Goal: Obtain resource: Obtain resource

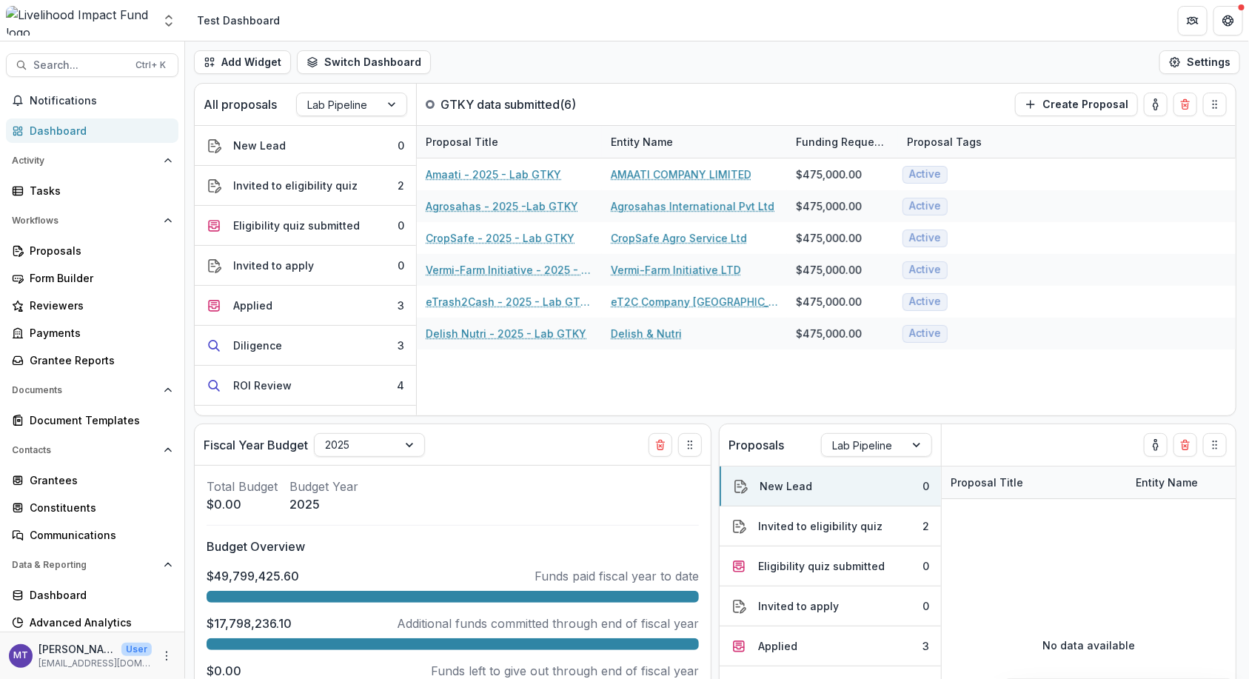
scroll to position [201, 0]
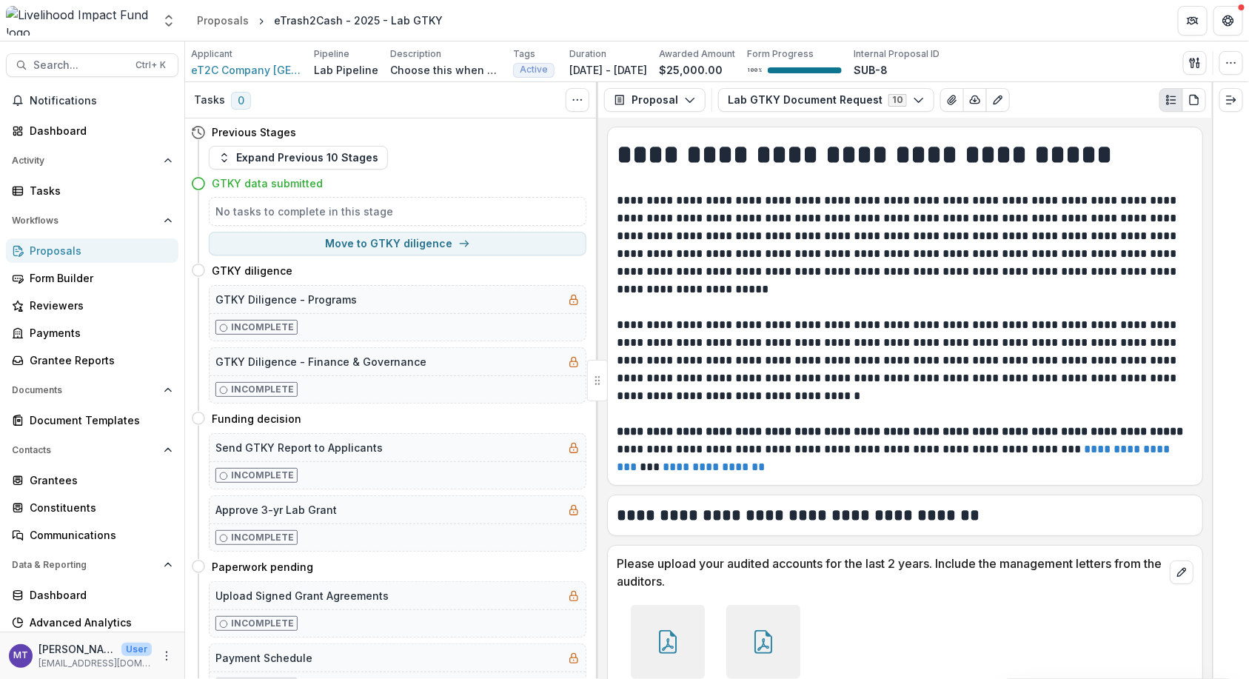
click at [912, 104] on button "Lab GTKY Document Request 10" at bounding box center [826, 100] width 216 height 24
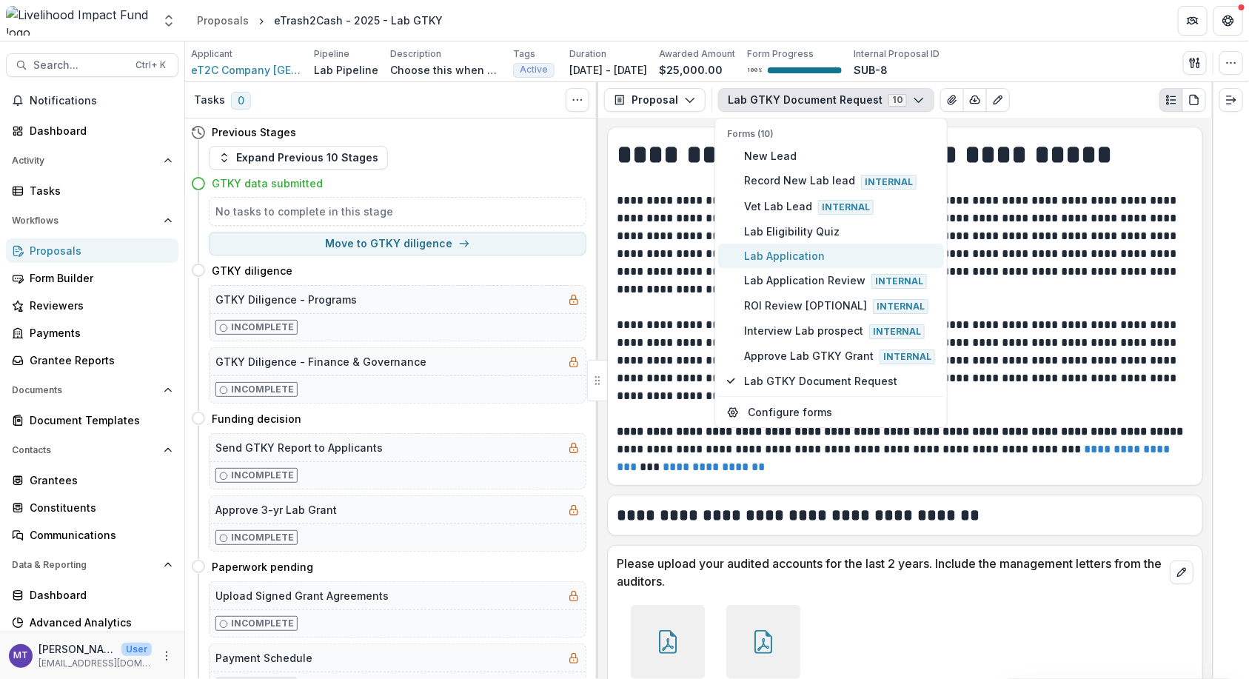
click at [851, 248] on span "Lab Application" at bounding box center [839, 256] width 191 height 16
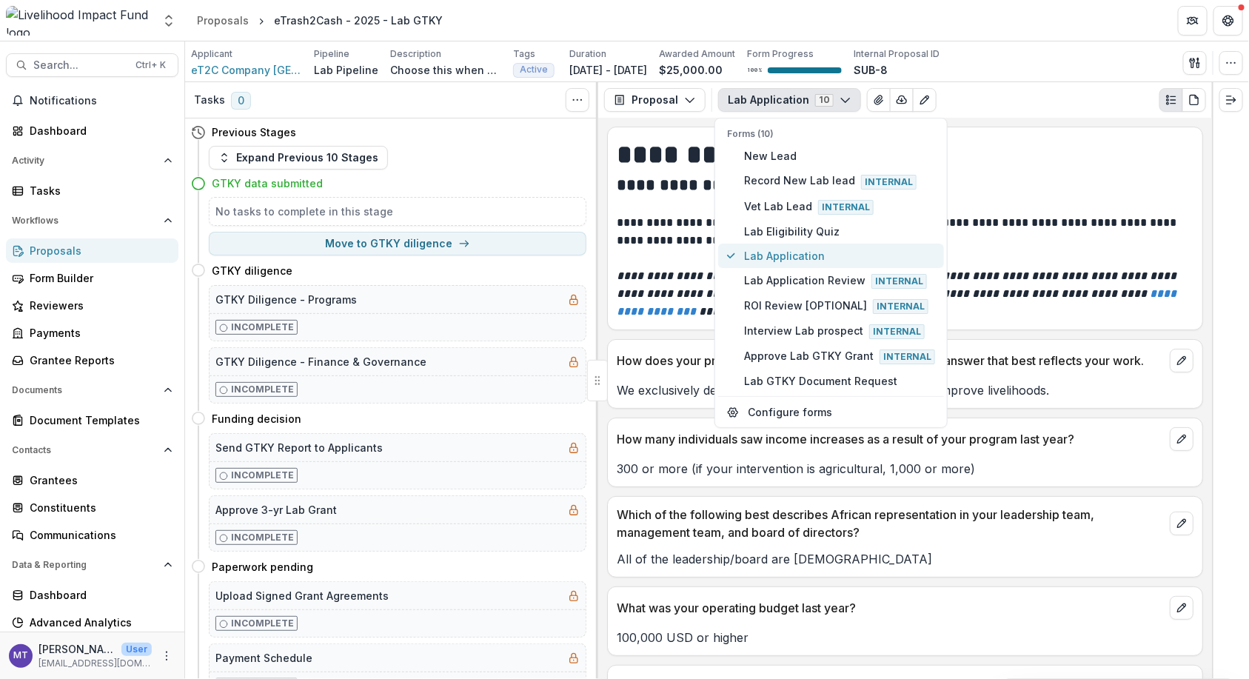
click at [851, 248] on span "Lab Application" at bounding box center [839, 256] width 191 height 16
click at [1013, 255] on p at bounding box center [905, 259] width 577 height 18
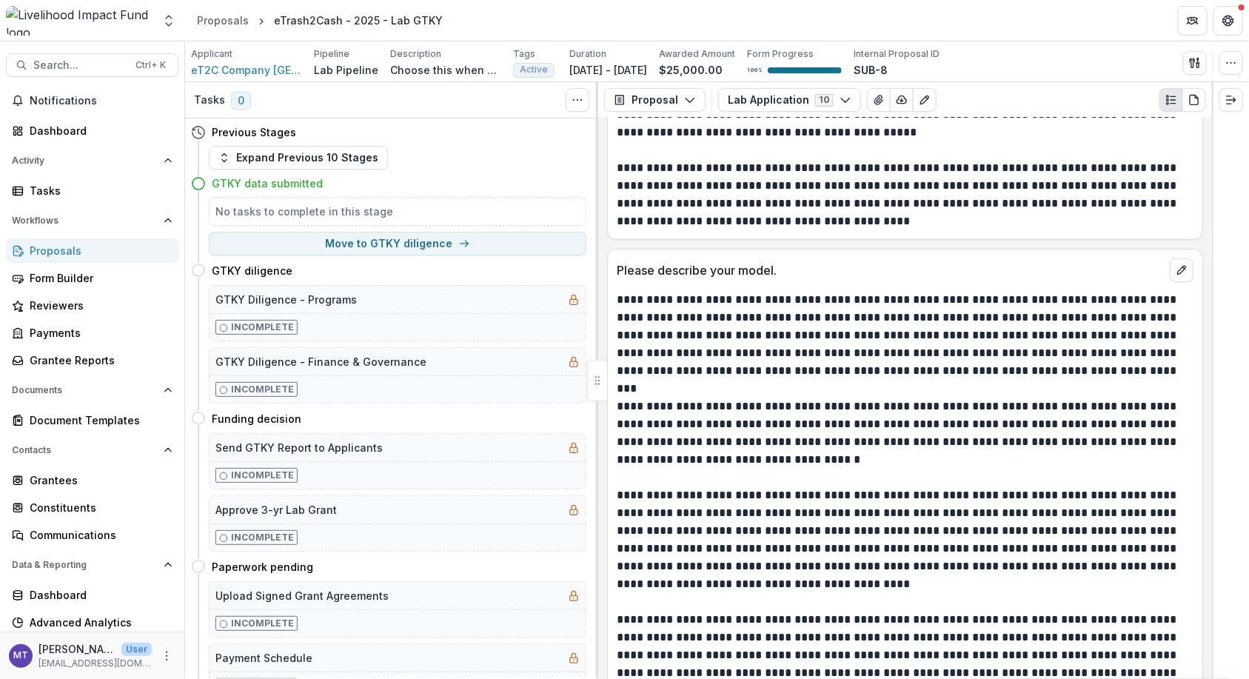
scroll to position [2791, 0]
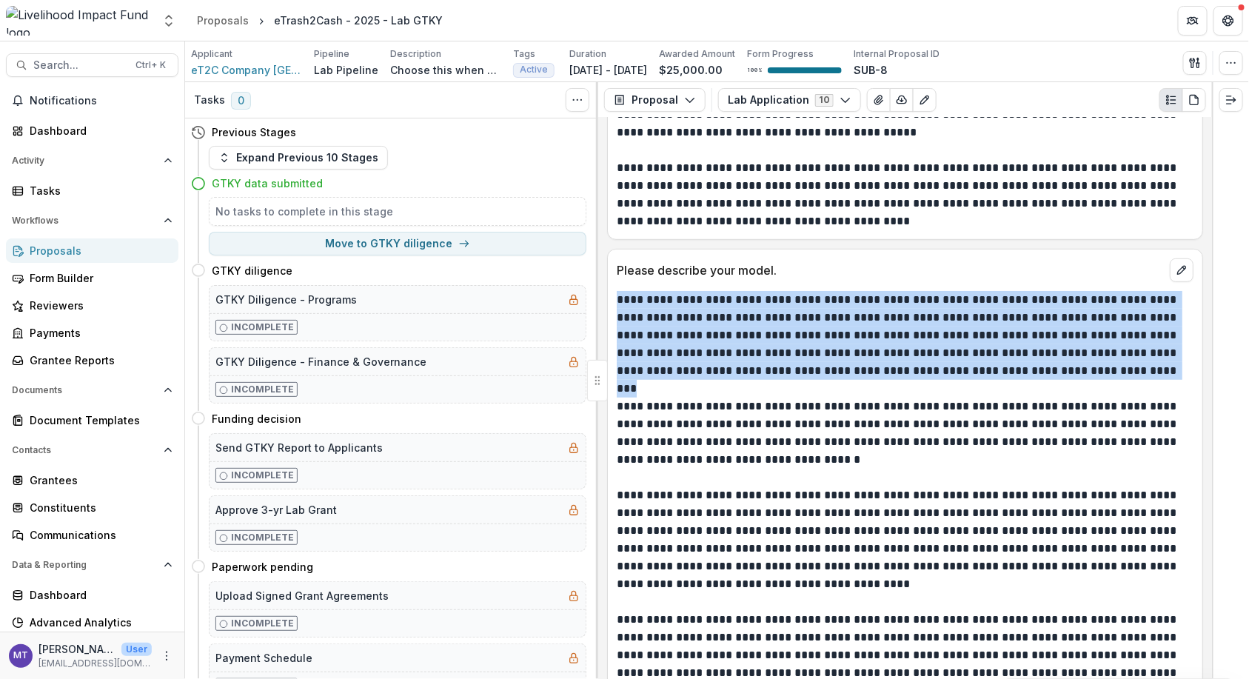
drag, startPoint x: 1141, startPoint y: 352, endPoint x: 620, endPoint y: 284, distance: 525.1
click at [620, 291] on p "**********" at bounding box center [904, 335] width 574 height 89
copy p "**********"
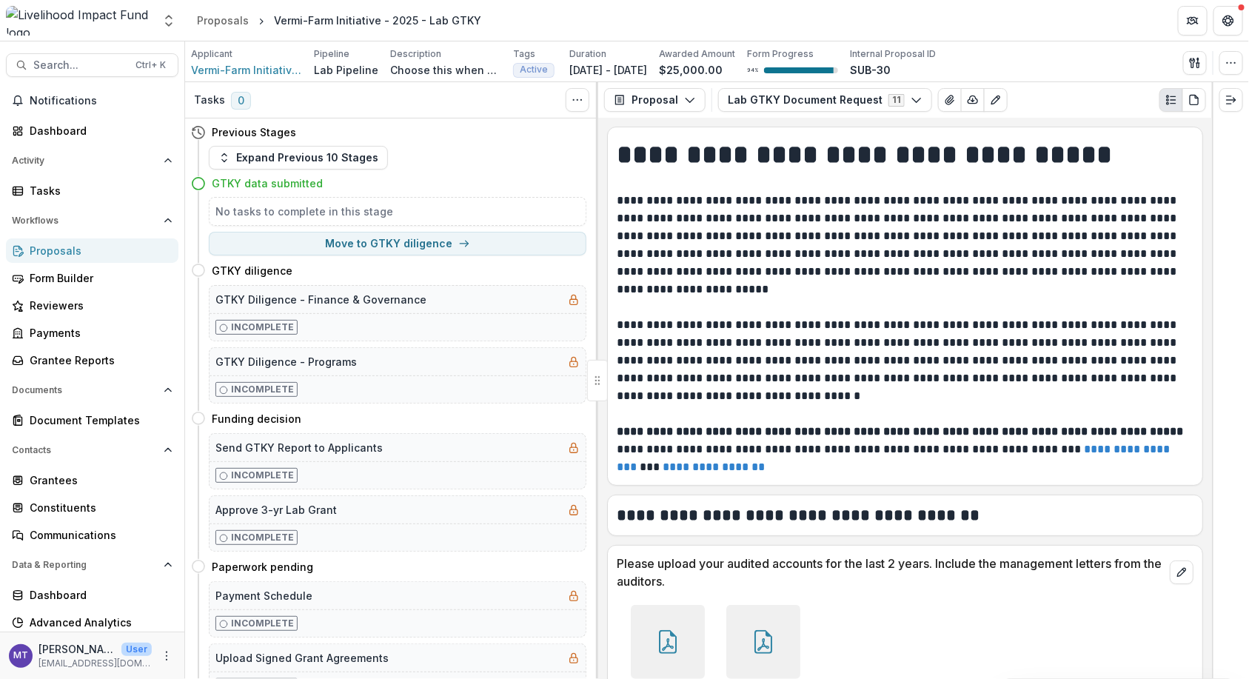
click at [911, 99] on icon "button" at bounding box center [917, 100] width 12 height 12
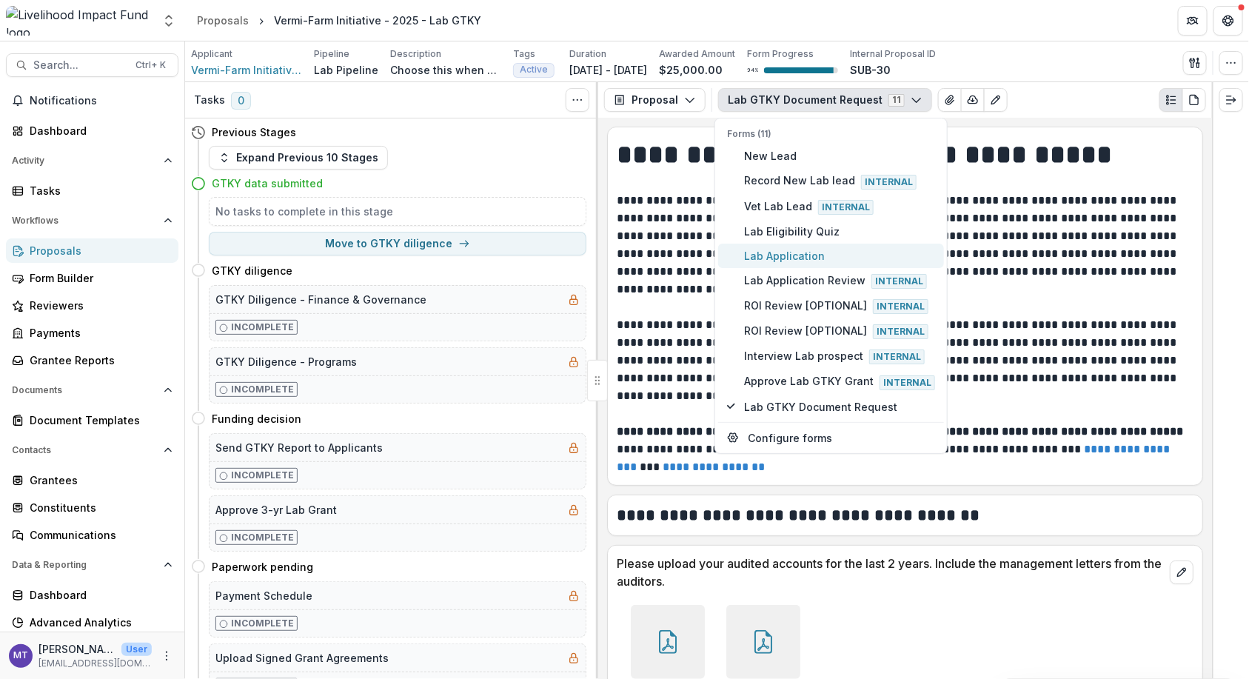
click at [826, 253] on span "Lab Application" at bounding box center [839, 256] width 191 height 16
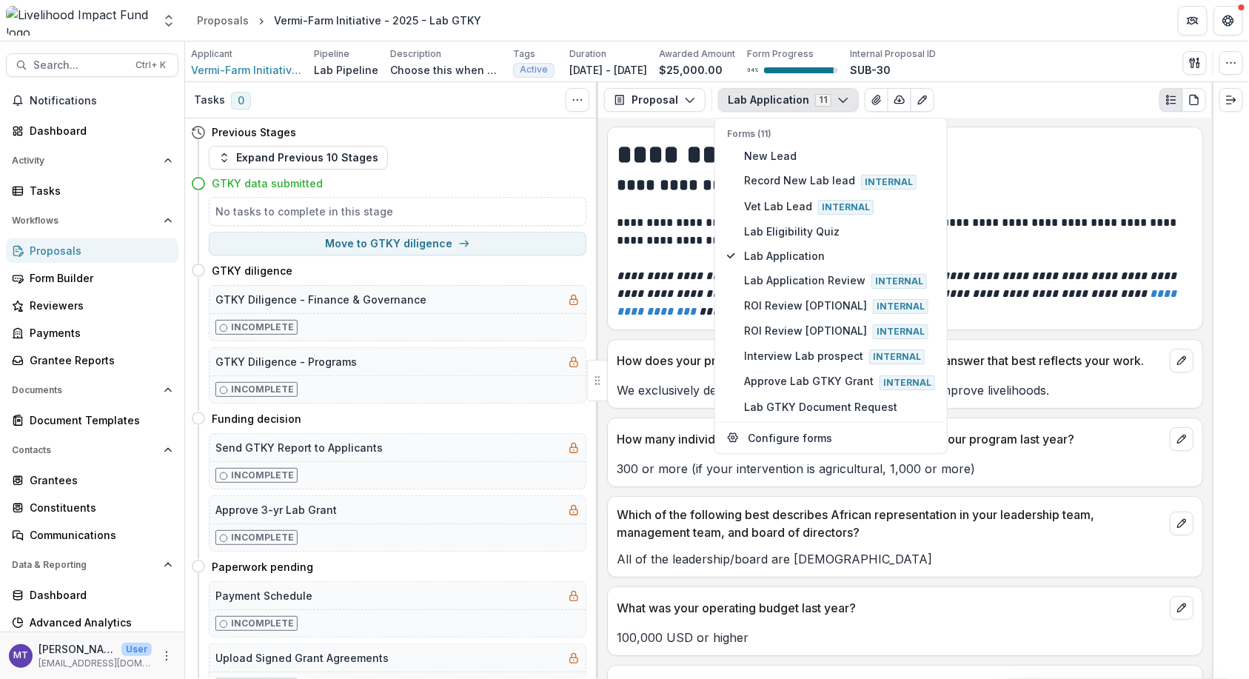
click at [1089, 546] on div "All of the leadership/board are African" at bounding box center [905, 554] width 595 height 27
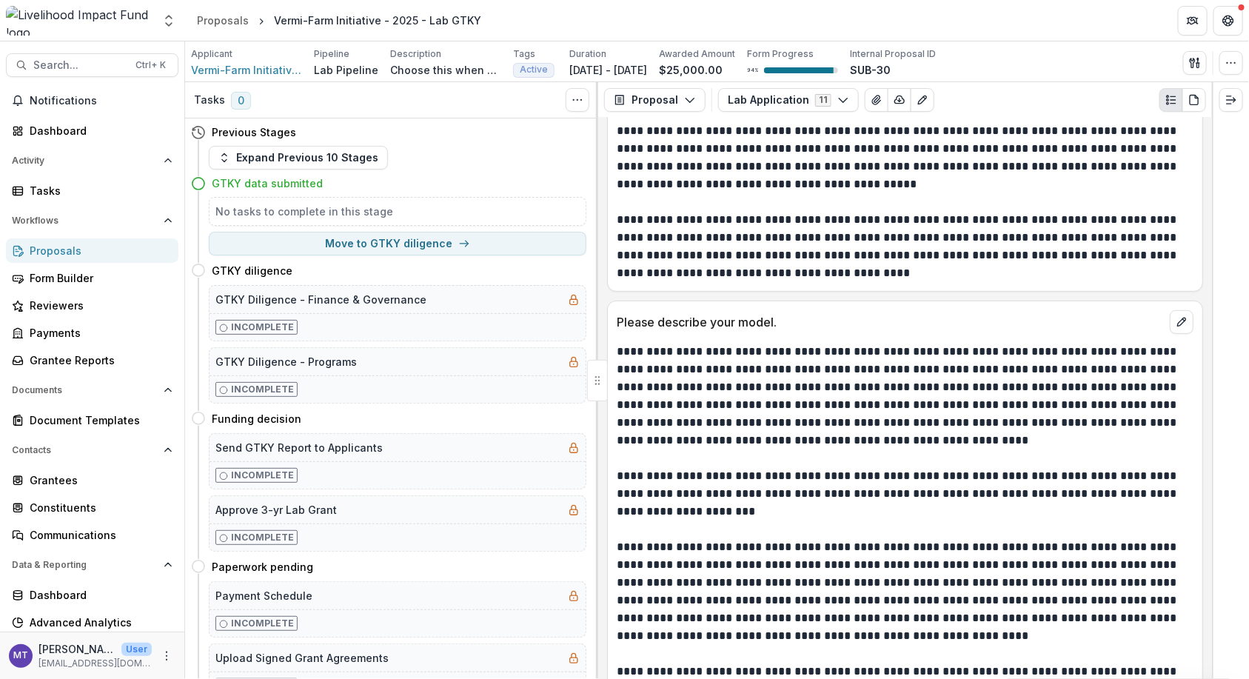
scroll to position [2747, 0]
